Goal: Check status: Check status

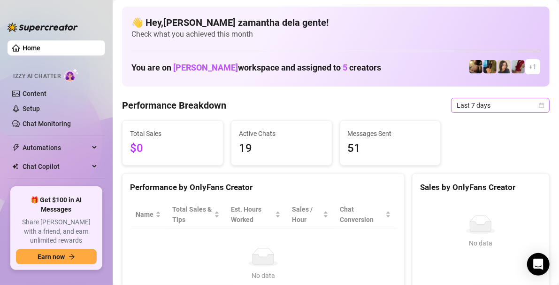
click at [466, 108] on span "Last 7 days" at bounding box center [500, 105] width 87 height 14
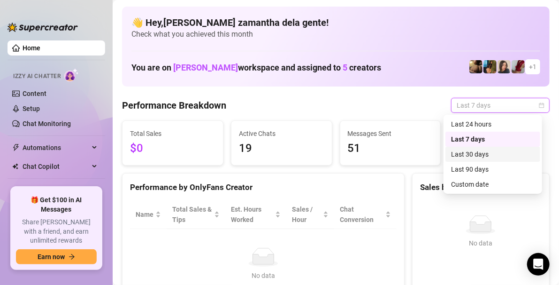
click at [468, 155] on div "Last 30 days" at bounding box center [493, 154] width 84 height 10
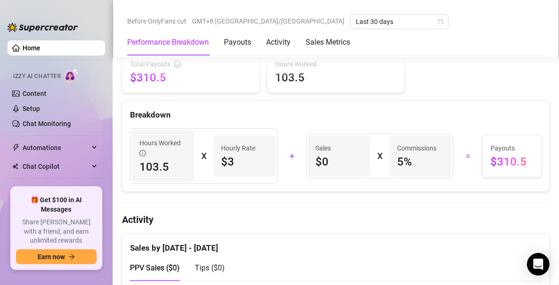
scroll to position [313, 0]
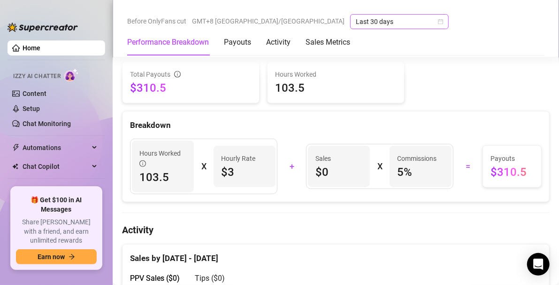
click at [356, 16] on span "Last 30 days" at bounding box center [399, 22] width 87 height 14
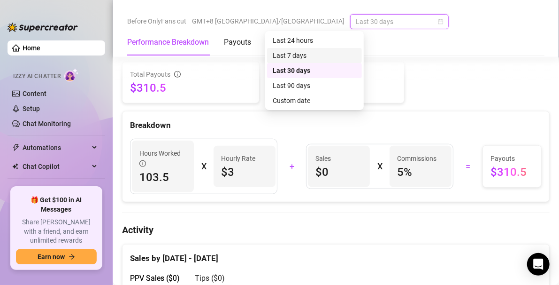
click at [299, 55] on div "Last 7 days" at bounding box center [315, 55] width 84 height 10
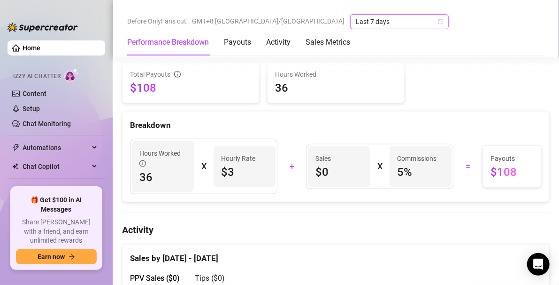
click at [356, 26] on span "Last 7 days" at bounding box center [399, 22] width 87 height 14
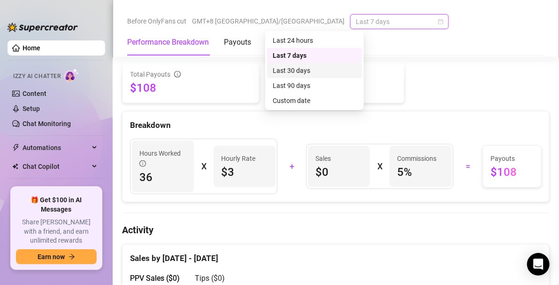
click at [299, 74] on div "Last 30 days" at bounding box center [315, 70] width 84 height 10
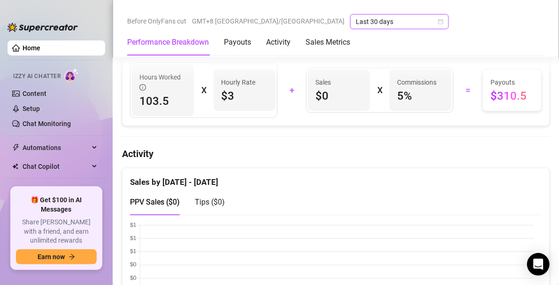
scroll to position [391, 0]
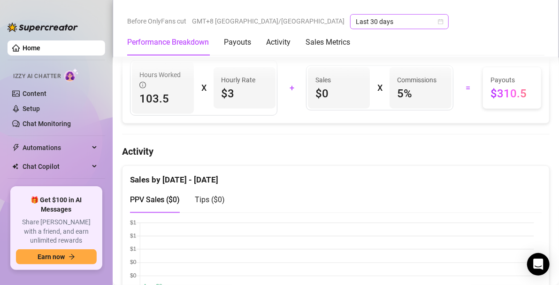
click at [356, 22] on span "Last 30 days" at bounding box center [399, 22] width 87 height 14
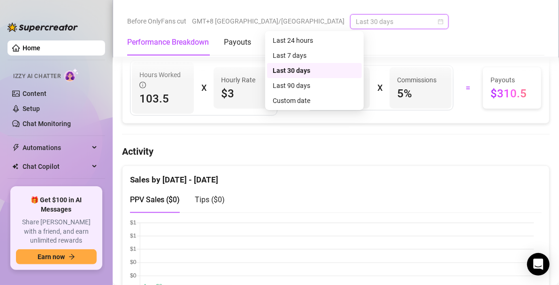
click at [288, 71] on div "Last 30 days" at bounding box center [315, 70] width 84 height 10
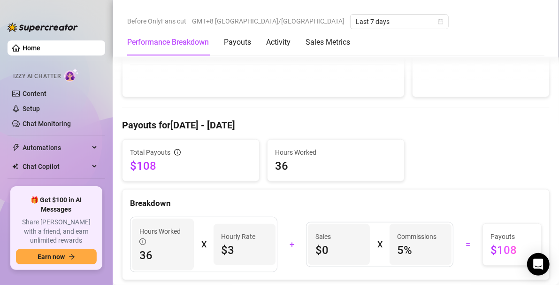
scroll to position [313, 0]
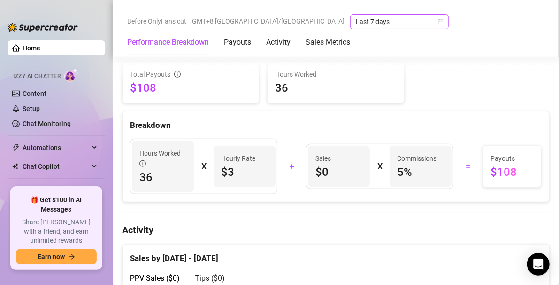
click at [356, 24] on span "Last 7 days" at bounding box center [399, 22] width 87 height 14
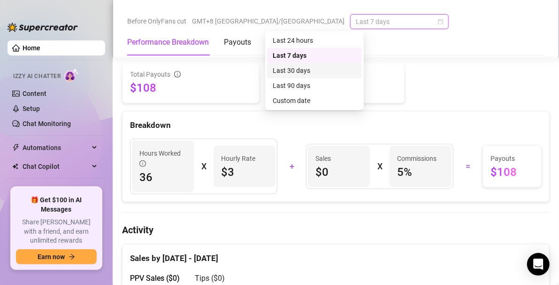
click at [299, 72] on div "Last 30 days" at bounding box center [315, 70] width 84 height 10
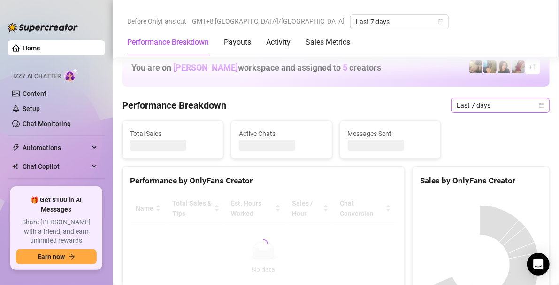
click at [480, 110] on span "Last 7 days" at bounding box center [500, 105] width 87 height 14
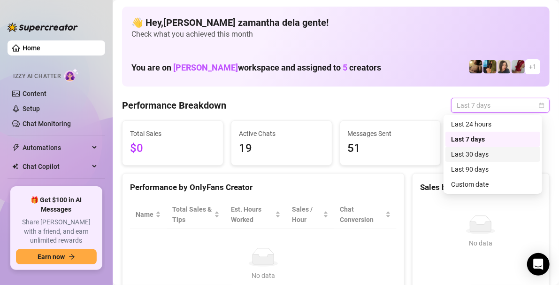
click at [476, 157] on div "Last 30 days" at bounding box center [493, 154] width 84 height 10
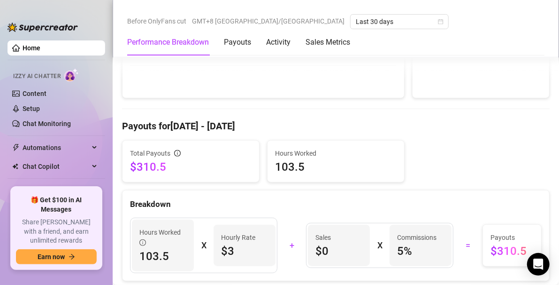
scroll to position [235, 0]
click at [356, 20] on span "Last 30 days" at bounding box center [399, 22] width 87 height 14
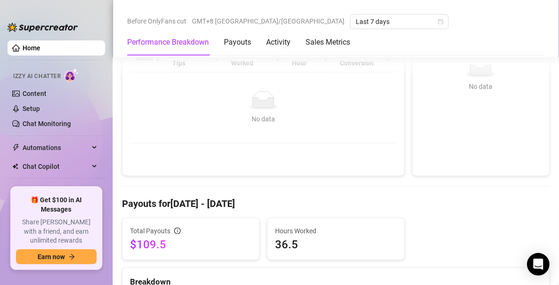
scroll to position [78, 0]
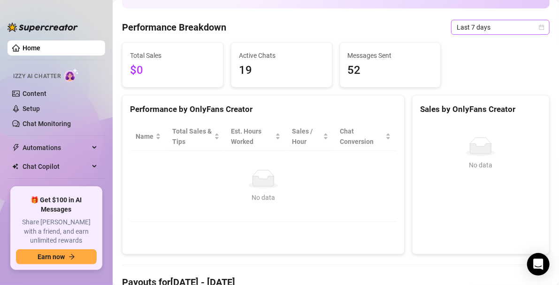
click at [458, 29] on span "Last 7 days" at bounding box center [500, 27] width 87 height 14
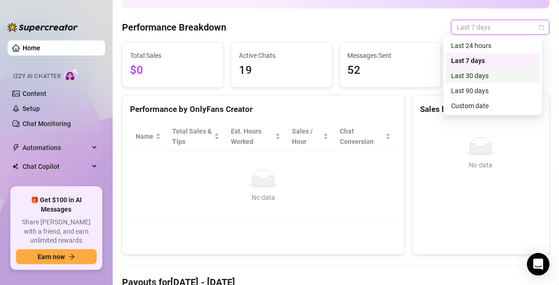
click at [472, 78] on div "Last 30 days" at bounding box center [493, 75] width 84 height 10
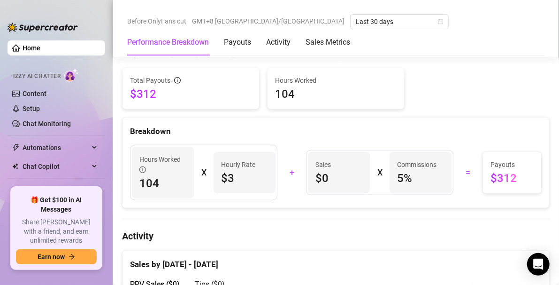
scroll to position [313, 0]
